Goal: Information Seeking & Learning: Learn about a topic

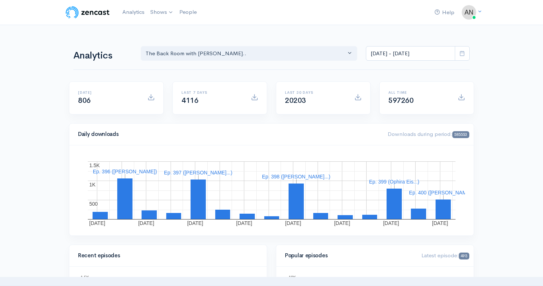
select select "10316"
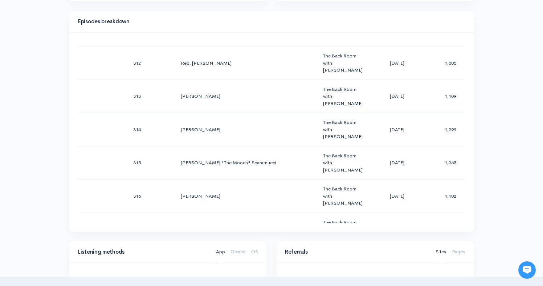
scroll to position [356, 0]
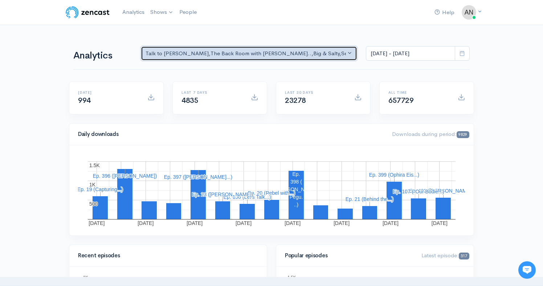
click at [284, 53] on div "Talk to [PERSON_NAME] , The Back Room with [PERSON_NAME].. , Big & Salty , Seri…" at bounding box center [245, 53] width 200 height 8
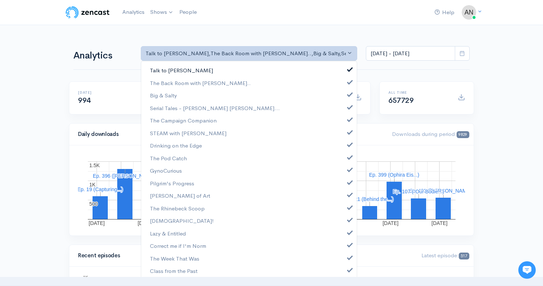
click at [347, 69] on link "Talk to [PERSON_NAME]" at bounding box center [248, 70] width 215 height 13
select select "10316"
click at [348, 94] on span at bounding box center [349, 93] width 3 height 5
click at [348, 108] on span at bounding box center [349, 105] width 3 height 5
click at [348, 121] on span at bounding box center [349, 118] width 3 height 5
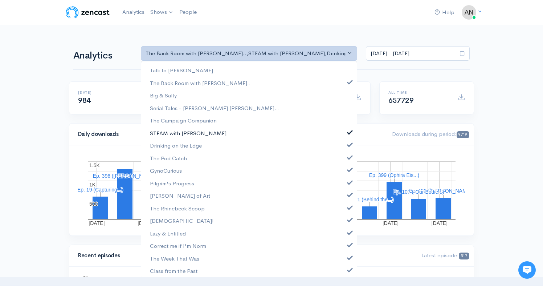
click at [348, 130] on span at bounding box center [349, 130] width 3 height 5
click at [348, 143] on span at bounding box center [349, 143] width 3 height 5
click at [348, 155] on span at bounding box center [349, 155] width 3 height 5
click at [348, 171] on span at bounding box center [349, 168] width 3 height 5
click at [348, 180] on span at bounding box center [349, 180] width 3 height 5
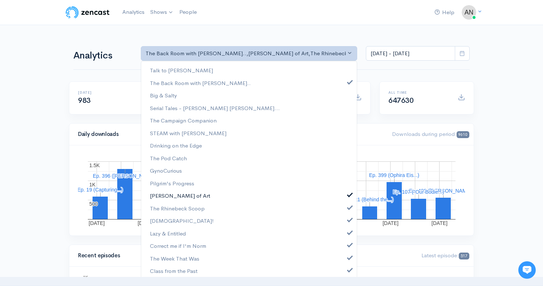
click at [348, 192] on span at bounding box center [349, 193] width 3 height 5
click at [348, 206] on span at bounding box center [349, 206] width 3 height 5
click at [348, 221] on span at bounding box center [349, 218] width 3 height 5
click at [348, 232] on span at bounding box center [349, 231] width 3 height 5
click at [348, 243] on span at bounding box center [349, 243] width 3 height 5
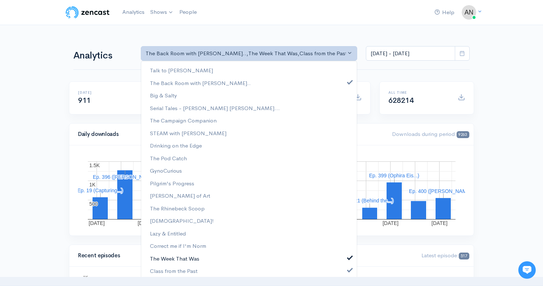
click at [348, 255] on span at bounding box center [349, 256] width 3 height 5
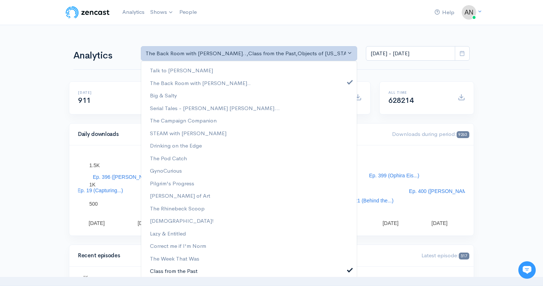
click at [344, 265] on link "Class from the Past" at bounding box center [248, 270] width 215 height 13
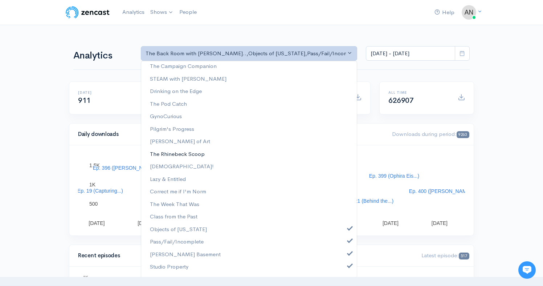
scroll to position [90, 0]
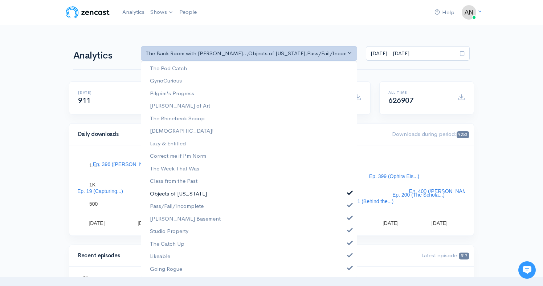
click at [348, 193] on span at bounding box center [349, 191] width 3 height 5
click at [344, 207] on link "Pass/Fail/Incomplete" at bounding box center [248, 206] width 215 height 13
click at [348, 218] on span at bounding box center [349, 216] width 3 height 5
click at [348, 232] on span at bounding box center [349, 228] width 3 height 5
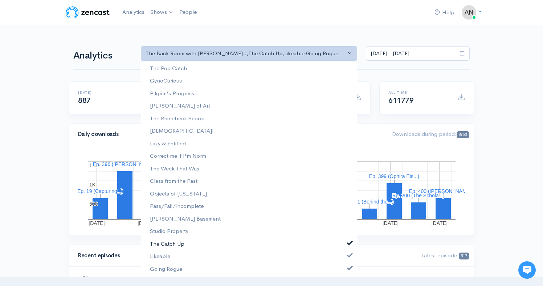
click at [344, 245] on link "The Catch Up" at bounding box center [248, 243] width 215 height 13
click at [348, 255] on span at bounding box center [349, 253] width 3 height 5
click at [344, 263] on link "Going Rogue" at bounding box center [248, 268] width 215 height 13
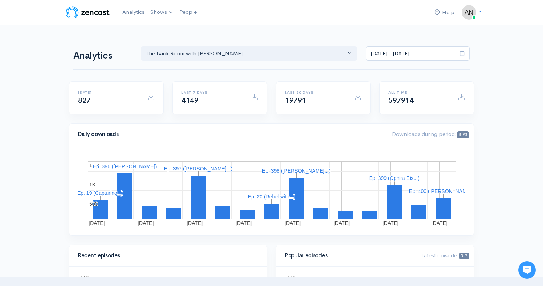
scroll to position [0, 0]
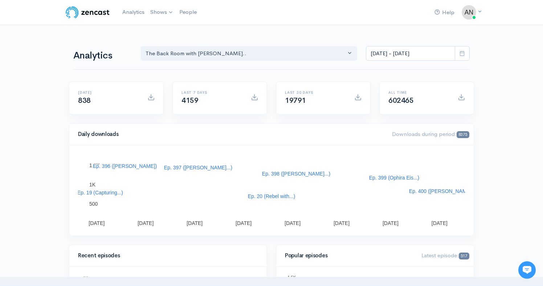
click at [254, 46] on div "Talk to [PERSON_NAME] The Back Room with [PERSON_NAME].. Big & Salty Serial Tal…" at bounding box center [304, 52] width 337 height 17
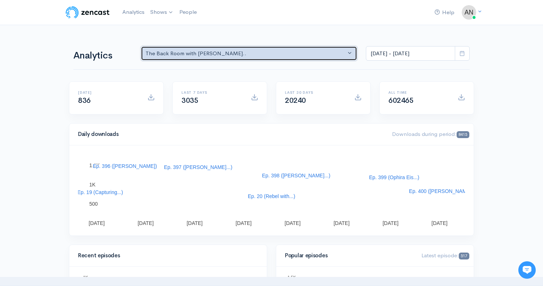
click at [279, 56] on div "The Back Room with [PERSON_NAME].." at bounding box center [245, 53] width 200 height 8
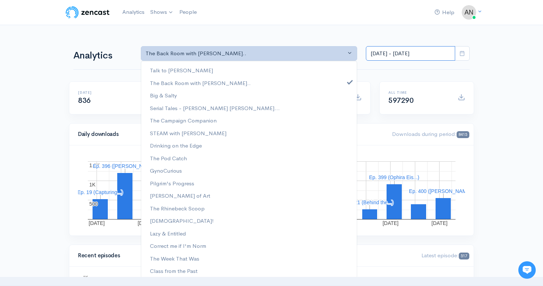
click at [414, 52] on input "[DATE] - [DATE]" at bounding box center [410, 53] width 89 height 15
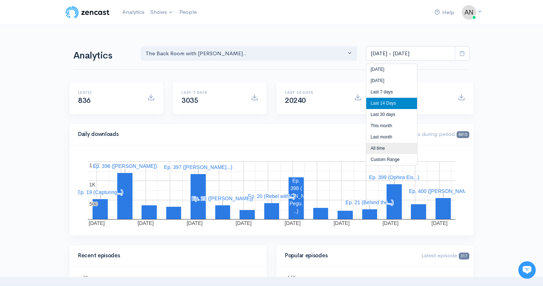
click at [379, 149] on li "All time" at bounding box center [391, 148] width 51 height 11
type input "[DATE] - [DATE]"
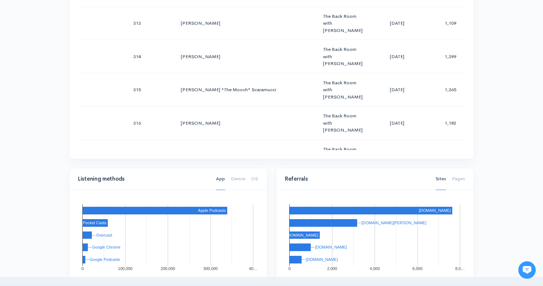
scroll to position [451, 0]
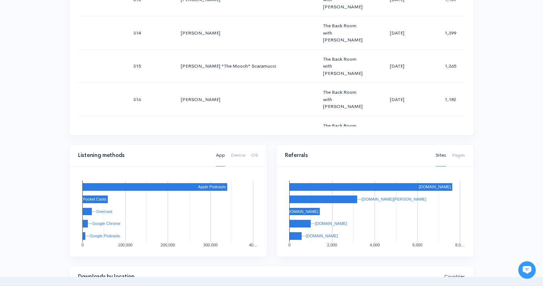
click at [494, 51] on div "Help Notifications View all Your profile Team settings Radio Free Rhinecliff Cu…" at bounding box center [271, 63] width 543 height 1028
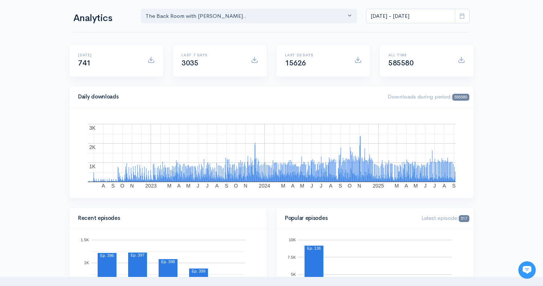
scroll to position [0, 0]
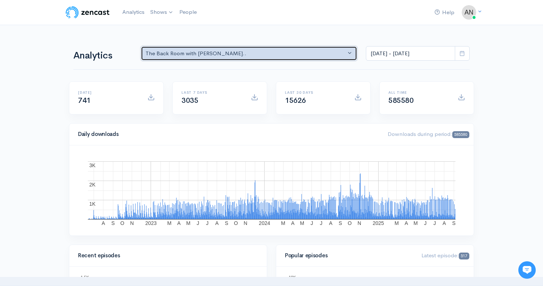
click at [290, 52] on div "The Back Room with [PERSON_NAME].." at bounding box center [245, 53] width 200 height 8
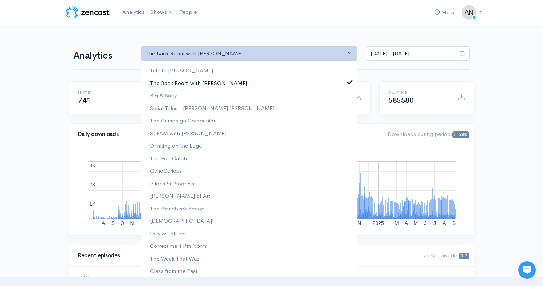
click at [340, 80] on link "The Back Room with [PERSON_NAME].." at bounding box center [248, 83] width 215 height 13
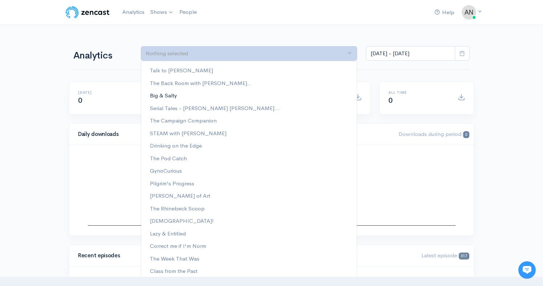
scroll to position [90, 0]
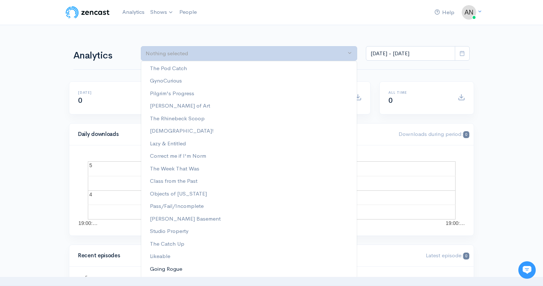
click at [171, 266] on span "Going Rogue" at bounding box center [166, 268] width 32 height 8
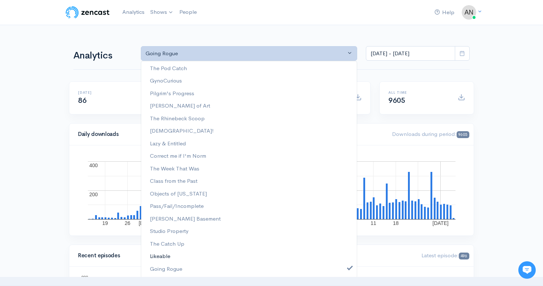
click at [169, 254] on span "Likeable" at bounding box center [160, 256] width 20 height 8
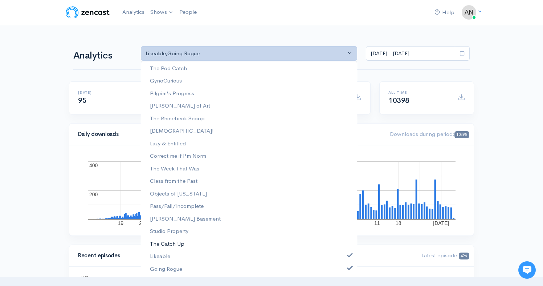
click at [172, 242] on span "The Catch Up" at bounding box center [167, 243] width 34 height 8
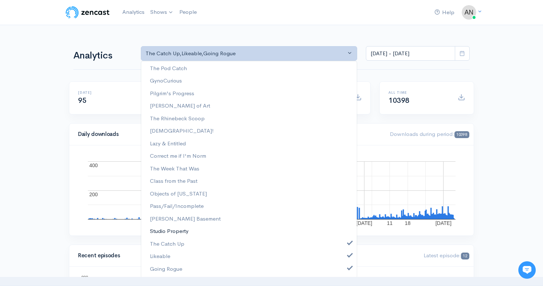
click at [175, 230] on span "Studio Property" at bounding box center [169, 231] width 38 height 8
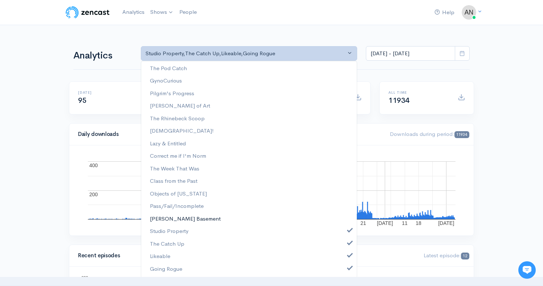
click at [180, 216] on span "[PERSON_NAME] Basement" at bounding box center [185, 218] width 71 height 8
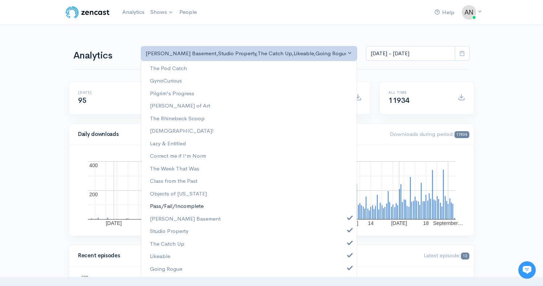
click at [185, 206] on span "Pass/Fail/Incomplete" at bounding box center [177, 206] width 54 height 8
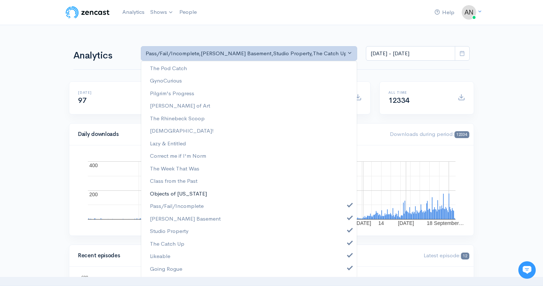
click at [187, 190] on span "Objects of [US_STATE]" at bounding box center [178, 193] width 57 height 8
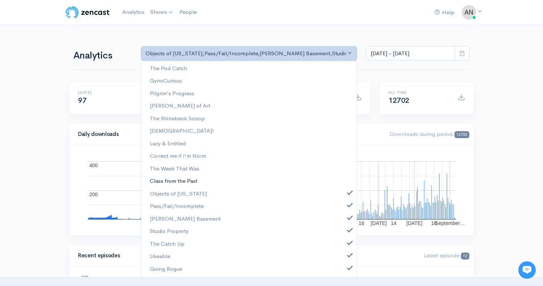
click at [186, 178] on span "Class from the Past" at bounding box center [174, 181] width 48 height 8
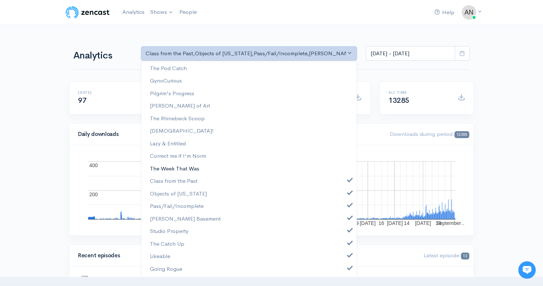
click at [190, 167] on span "The Week That Was" at bounding box center [174, 168] width 49 height 8
select select "14017"
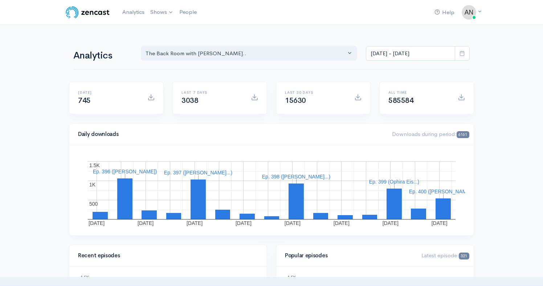
select select "10316"
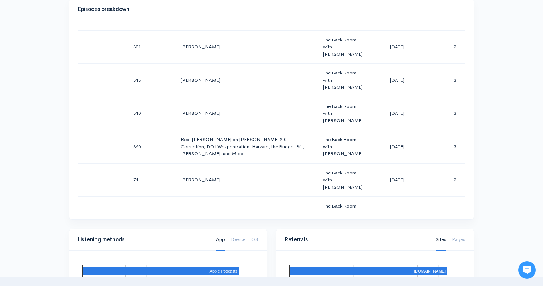
scroll to position [4175, 0]
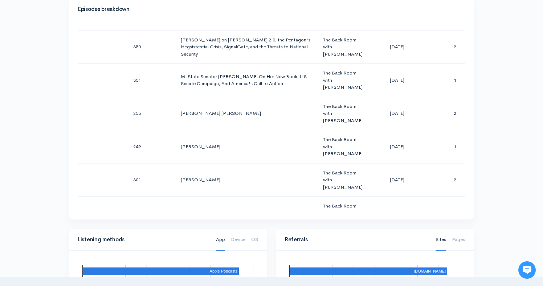
click at [493, 79] on div "Help Notifications View all Your profile Team settings Radio Free Rhinecliff Cu…" at bounding box center [271, 147] width 543 height 1028
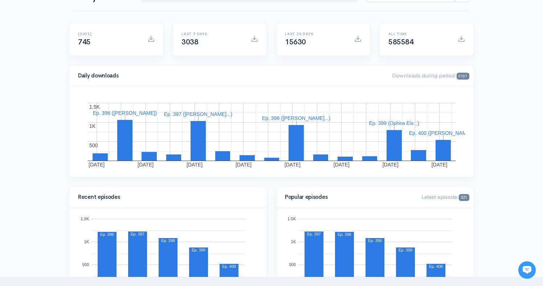
scroll to position [0, 0]
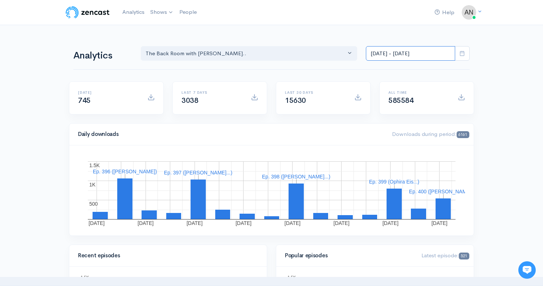
click at [396, 54] on input "[DATE] - [DATE]" at bounding box center [410, 53] width 89 height 15
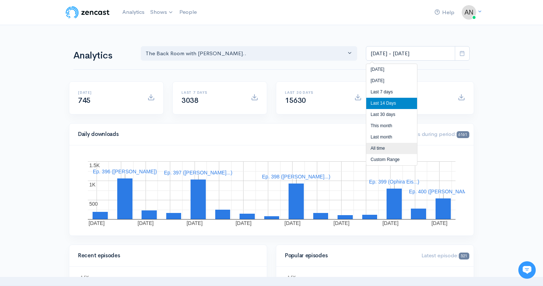
click at [381, 148] on li "All time" at bounding box center [391, 148] width 51 height 11
type input "[DATE] - [DATE]"
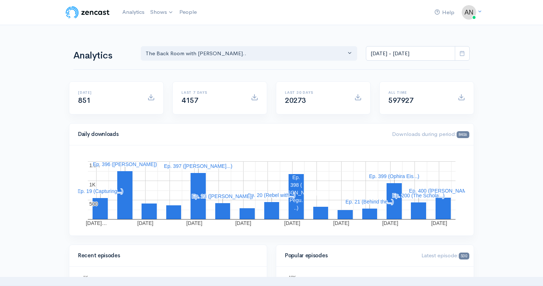
select select "10316"
click at [403, 54] on input "[DATE] - [DATE]" at bounding box center [410, 53] width 89 height 15
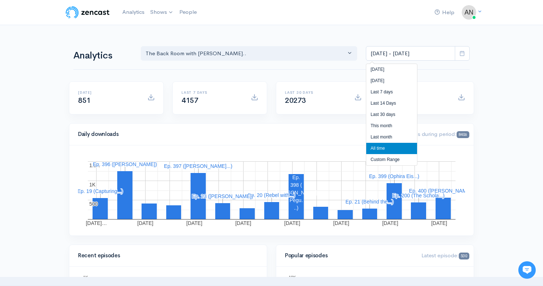
click at [377, 149] on li "All time" at bounding box center [391, 148] width 51 height 11
